Goal: Transaction & Acquisition: Purchase product/service

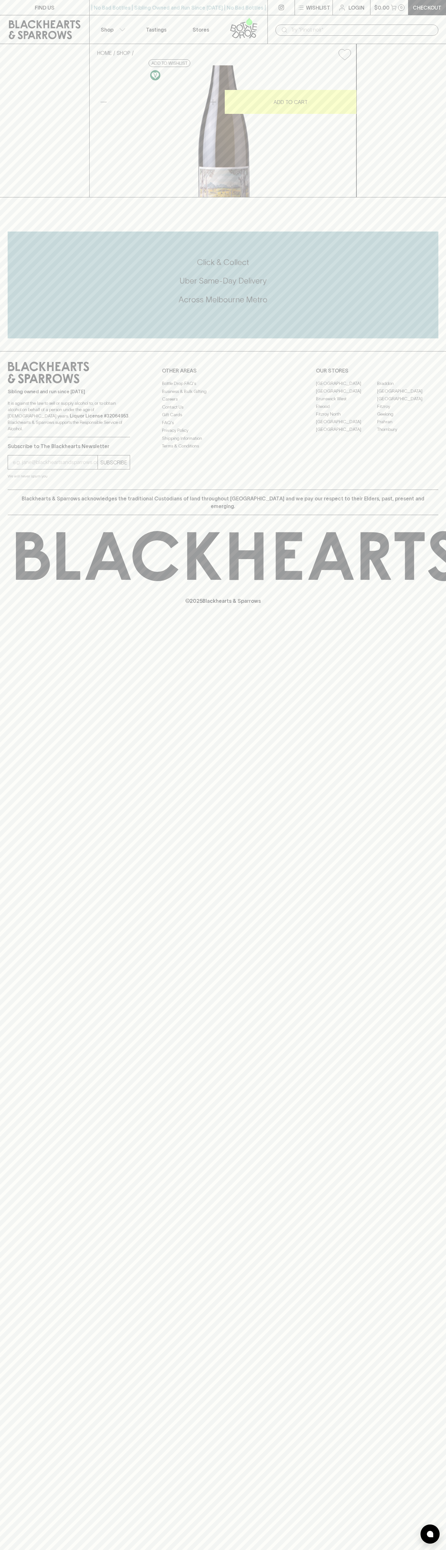
click at [142, 1] on div "| No Bad Bottles | Sibling Owned and Run Since [DATE] | No Bad Bottles | Siblin…" at bounding box center [178, 7] width 179 height 15
click at [437, 489] on div "Sibling owned and run since [DATE] It is against the law to sell or supply alco…" at bounding box center [223, 420] width 446 height 138
click at [277, 1549] on html "FIND US | No Bad Bottles | Sibling Owned and Run Since [DATE] | No Bad Bottles …" at bounding box center [223, 775] width 446 height 1550
click at [16, 950] on div "FIND US | No Bad Bottles | Sibling Owned and Run Since [DATE] | No Bad Bottles …" at bounding box center [223, 775] width 446 height 1550
